Goal: Register for event/course

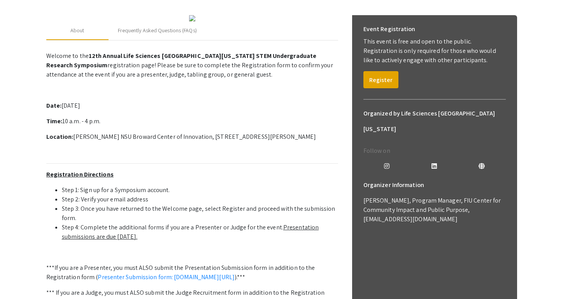
scroll to position [105, 0]
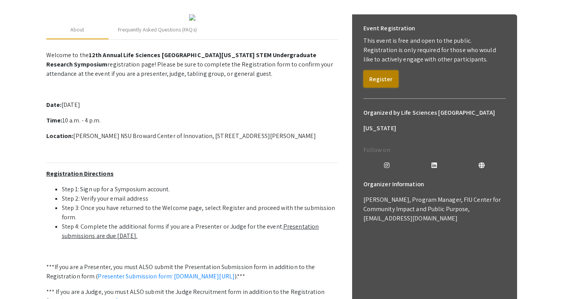
click at [381, 77] on button "Register" at bounding box center [380, 78] width 35 height 17
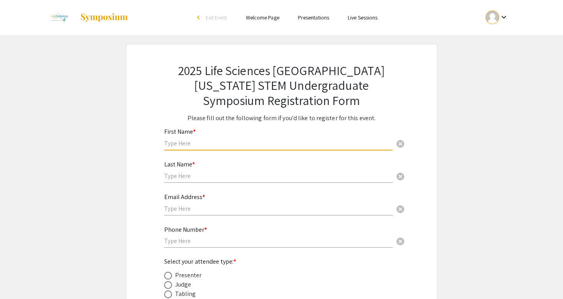
click at [218, 142] on input "text" at bounding box center [278, 143] width 228 height 8
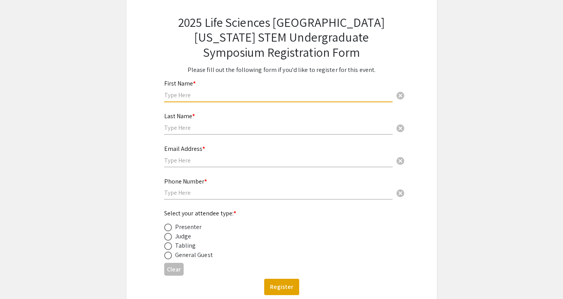
scroll to position [50, 0]
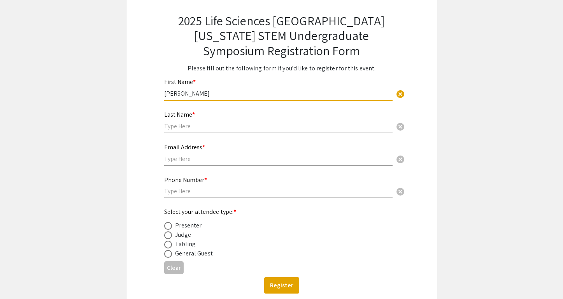
type input "[PERSON_NAME]"
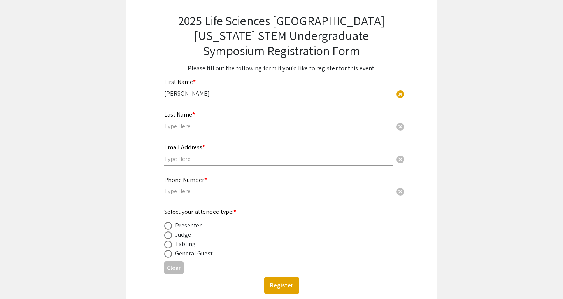
click at [207, 127] on input "text" at bounding box center [278, 126] width 228 height 8
type input "Mathur"
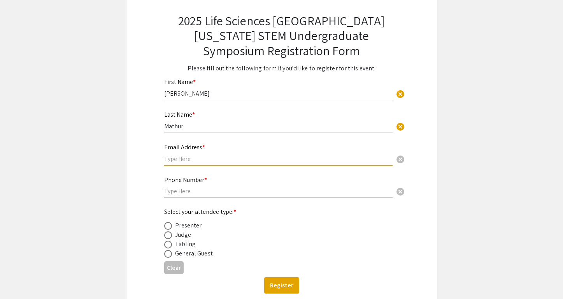
click at [181, 160] on input "text" at bounding box center [278, 159] width 228 height 8
type input "sm4445@mynsu.nova.edu"
click at [179, 197] on div "Phone Number * cancel" at bounding box center [278, 184] width 228 height 30
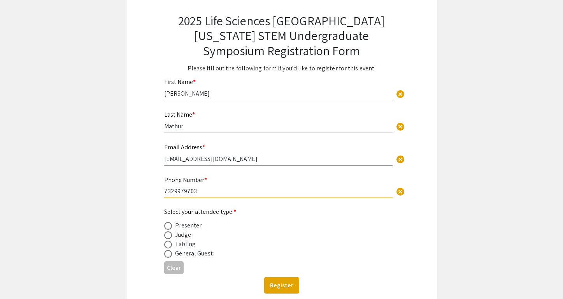
type input "7329979703"
click at [166, 227] on span at bounding box center [168, 226] width 8 height 8
click at [166, 227] on input "radio" at bounding box center [168, 226] width 8 height 8
radio input "true"
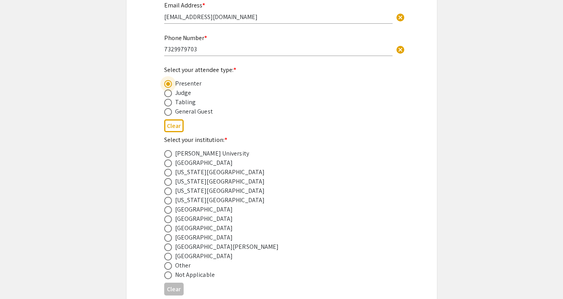
scroll to position [209, 0]
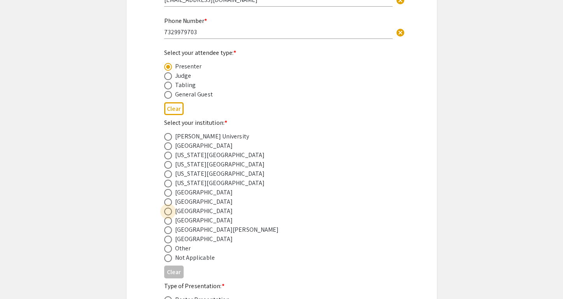
click at [169, 215] on span at bounding box center [168, 212] width 8 height 8
click at [169, 215] on input "radio" at bounding box center [168, 212] width 8 height 8
radio input "true"
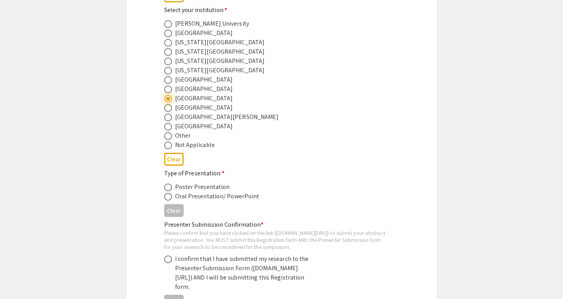
scroll to position [322, 0]
click at [171, 189] on span at bounding box center [168, 187] width 8 height 8
click at [171, 189] on input "radio" at bounding box center [168, 187] width 8 height 8
radio input "true"
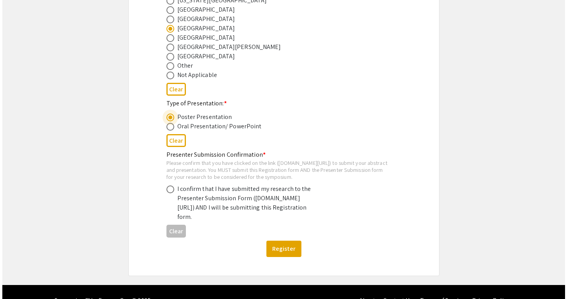
scroll to position [393, 0]
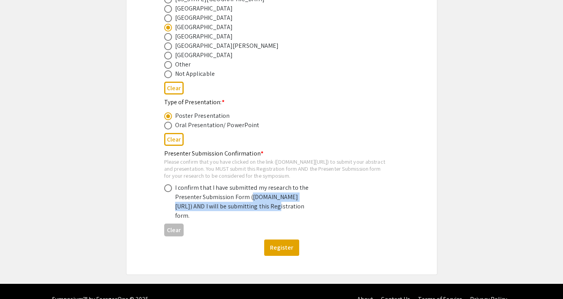
drag, startPoint x: 177, startPoint y: 216, endPoint x: 202, endPoint y: 227, distance: 28.0
click at [202, 220] on div "I confirm that I have submitted my research to the Presenter Submission Form (s…" at bounding box center [243, 201] width 136 height 37
copy div "symposium.foragerone.com/lssfsymposium2025/submission"
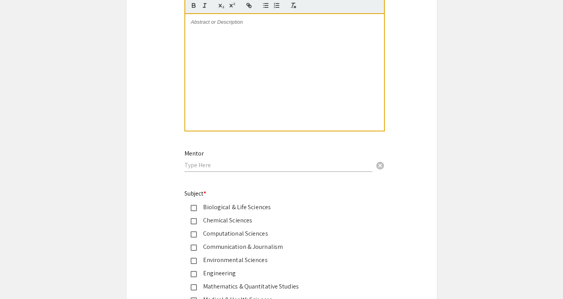
scroll to position [840, 0]
click at [197, 166] on input "text" at bounding box center [278, 165] width 188 height 8
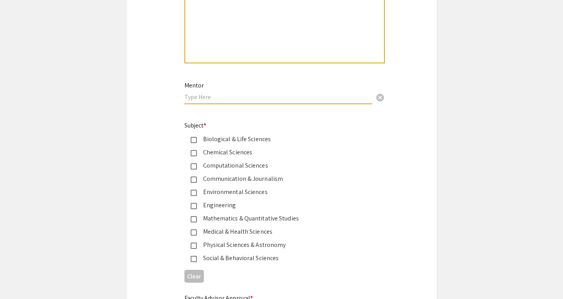
scroll to position [908, 0]
click at [194, 235] on mat-pseudo-checkbox at bounding box center [194, 232] width 6 height 6
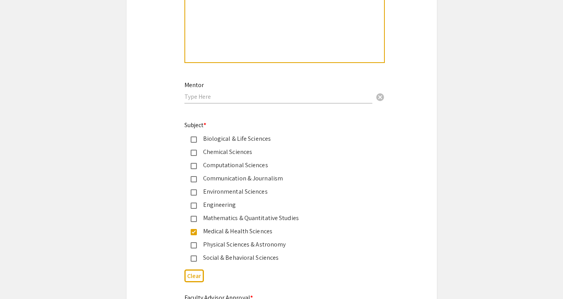
click at [196, 143] on mat-pseudo-checkbox at bounding box center [194, 139] width 6 height 6
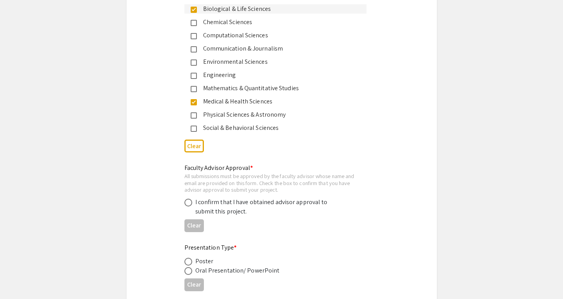
scroll to position [1041, 0]
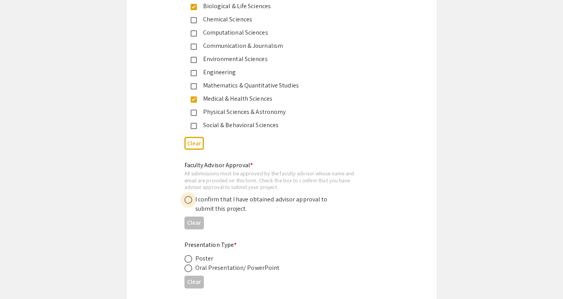
click at [189, 200] on span at bounding box center [188, 200] width 8 height 8
click at [189, 200] on input "radio" at bounding box center [188, 200] width 8 height 8
radio input "true"
click at [191, 263] on span at bounding box center [188, 259] width 8 height 8
click at [191, 263] on input "radio" at bounding box center [188, 259] width 8 height 8
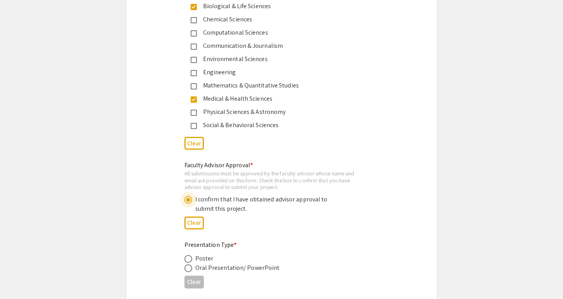
radio input "true"
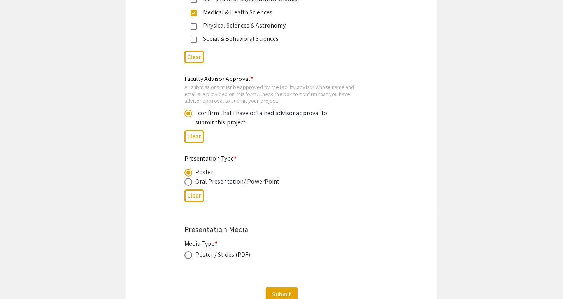
scroll to position [1128, 0]
click at [187, 258] on span at bounding box center [188, 254] width 8 height 8
click at [187, 258] on input "radio" at bounding box center [188, 254] width 8 height 8
radio input "true"
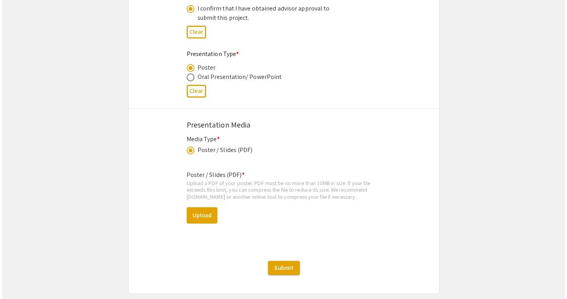
scroll to position [1230, 0]
